Goal: Navigation & Orientation: Find specific page/section

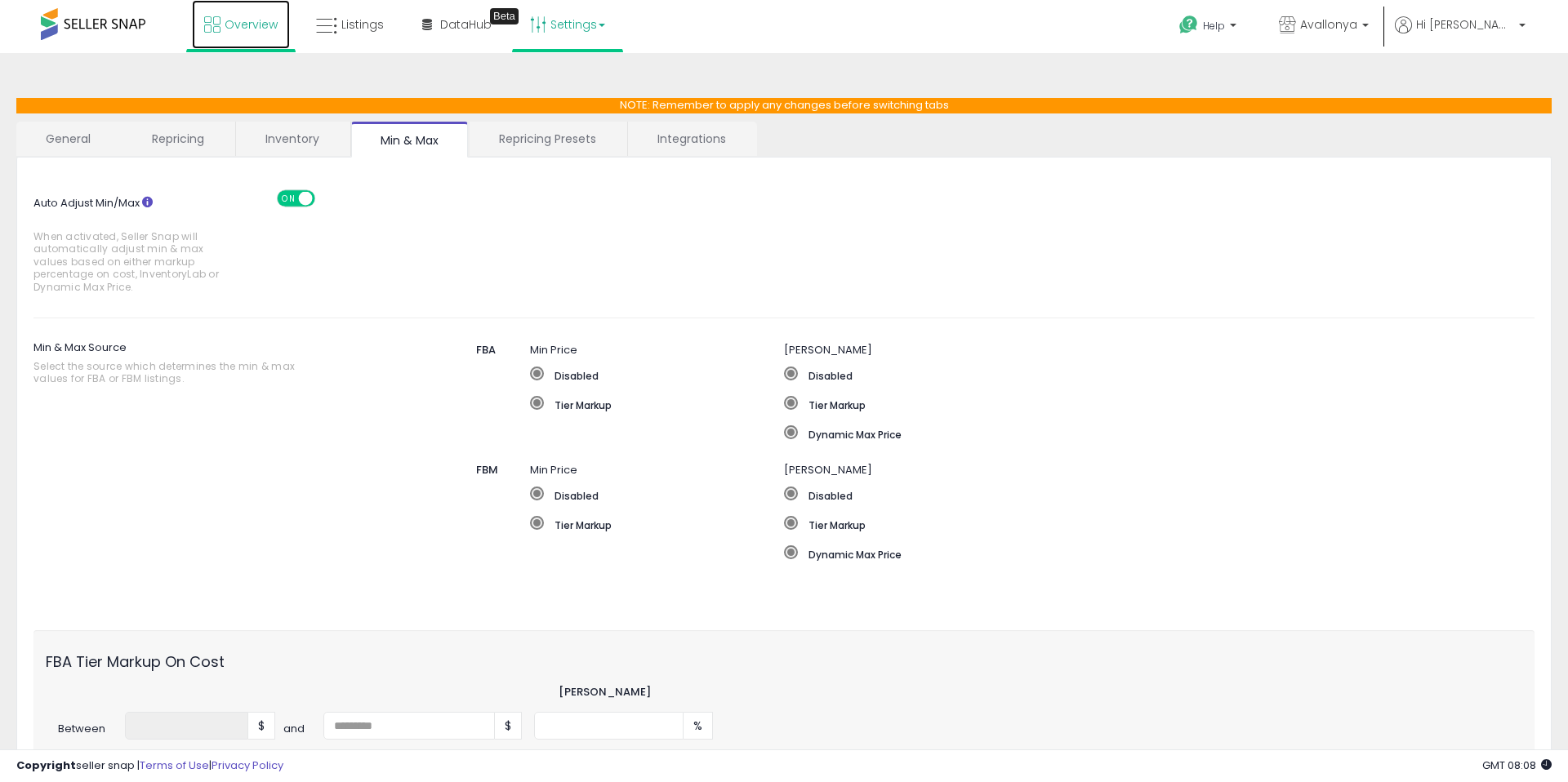
click at [250, 34] on link "Overview" at bounding box center [241, 25] width 98 height 49
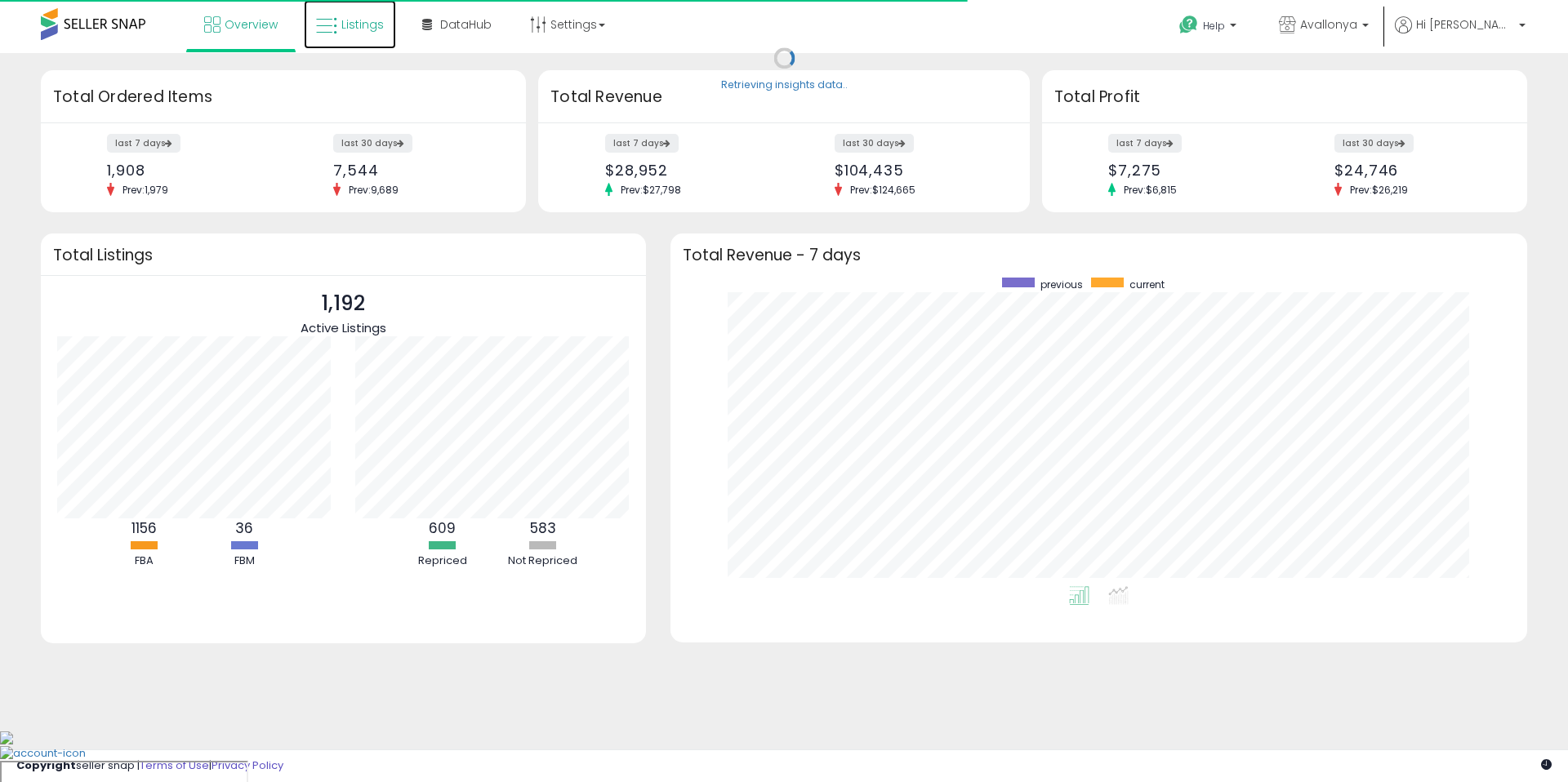
click at [372, 25] on span "Listings" at bounding box center [362, 25] width 42 height 16
